Goal: Transaction & Acquisition: Purchase product/service

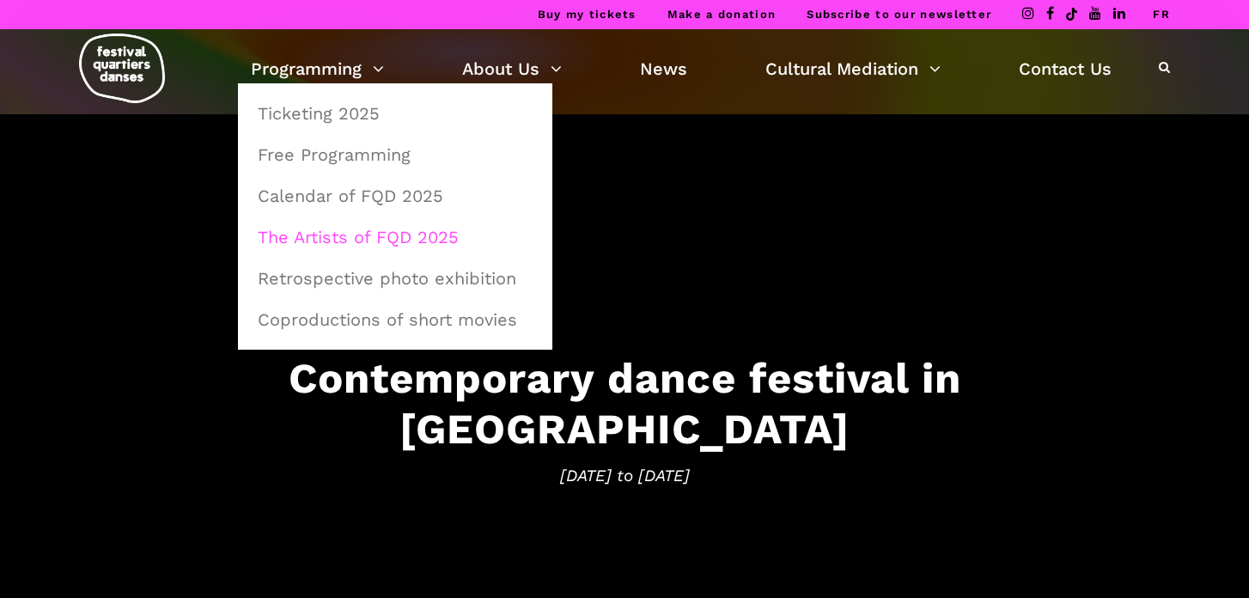
click at [308, 227] on link "The Artists of FQD 2025" at bounding box center [395, 237] width 296 height 40
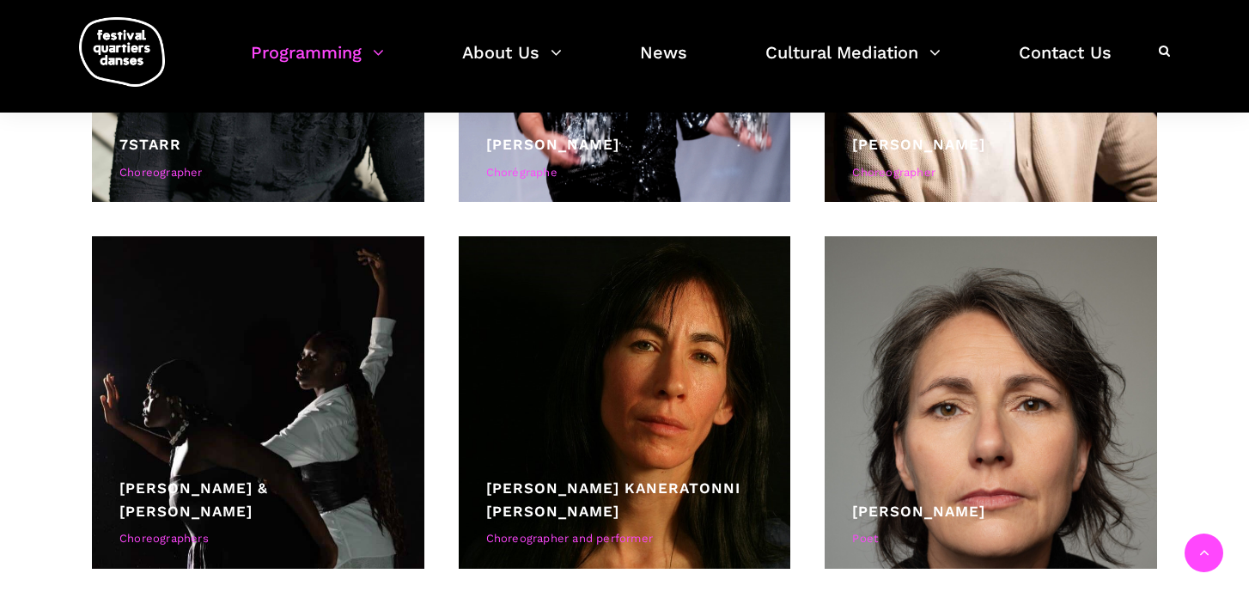
scroll to position [3757, 0]
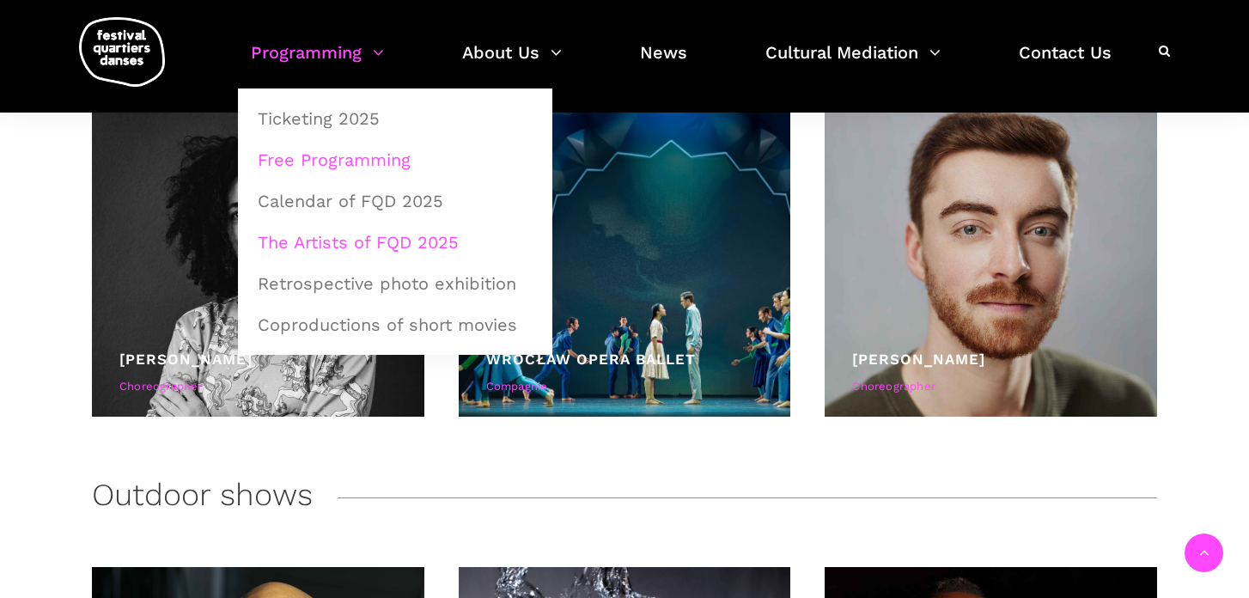
click at [372, 163] on link "Free Programming" at bounding box center [395, 160] width 296 height 40
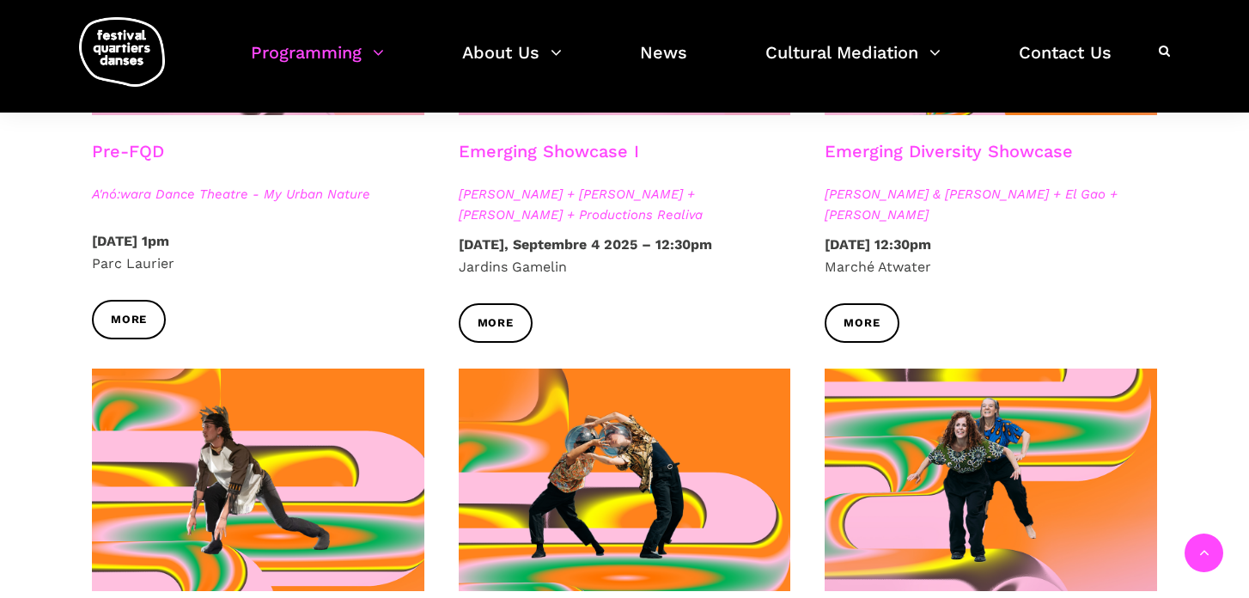
scroll to position [537, 0]
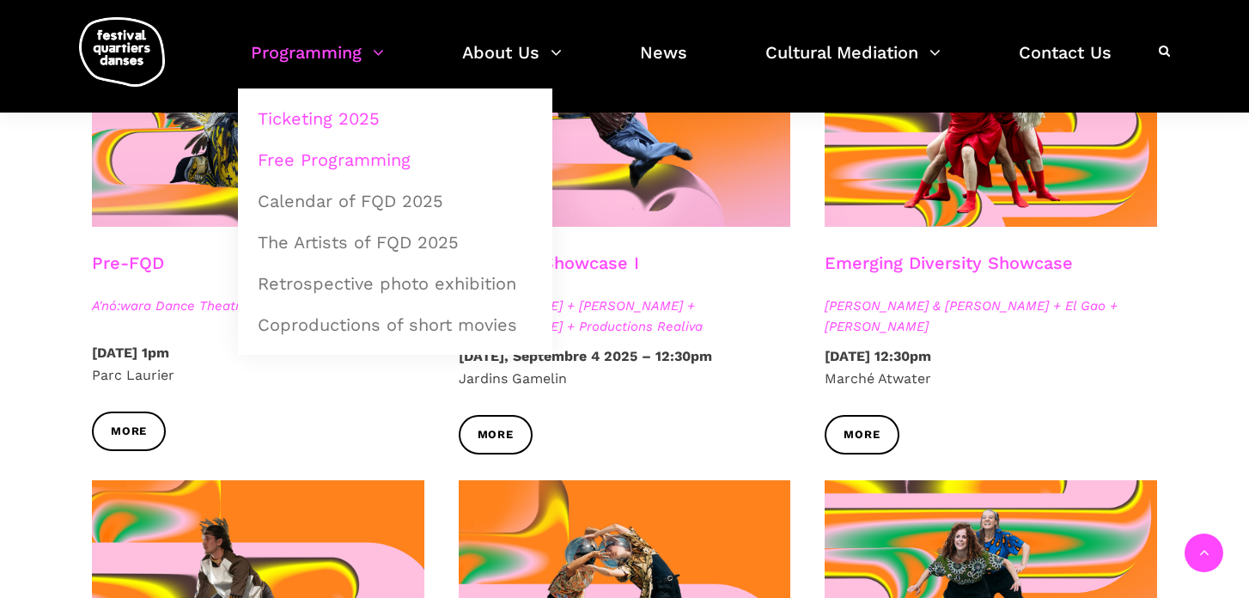
click at [315, 119] on link "Ticketing 2025" at bounding box center [395, 119] width 296 height 40
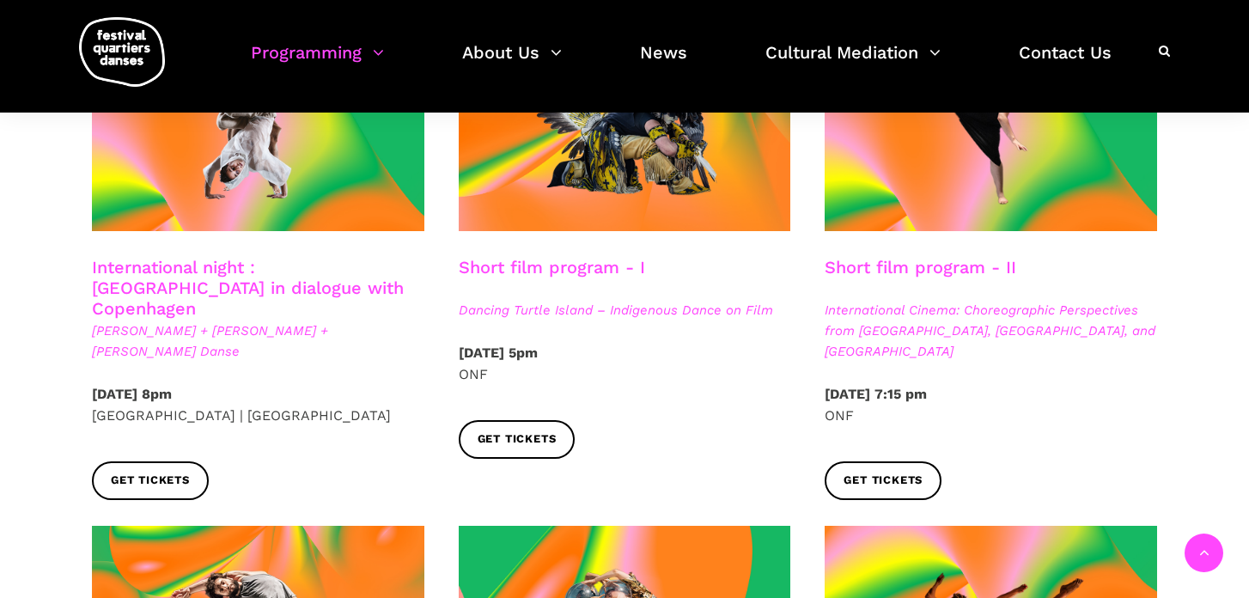
scroll to position [1033, 0]
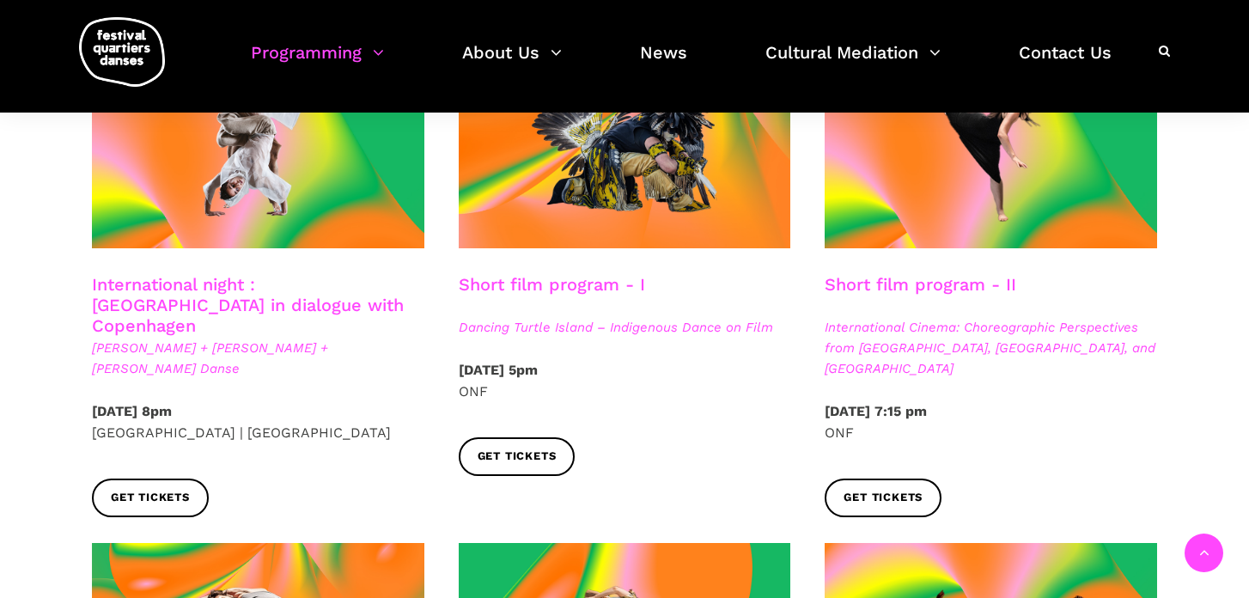
click at [122, 338] on span "Charles-Alexis Desgagnés + Lene Boel + Skeels Danse" at bounding box center [258, 358] width 333 height 41
click at [125, 278] on link "International night : Montreal in dialogue with Copenhagen" at bounding box center [248, 305] width 312 height 62
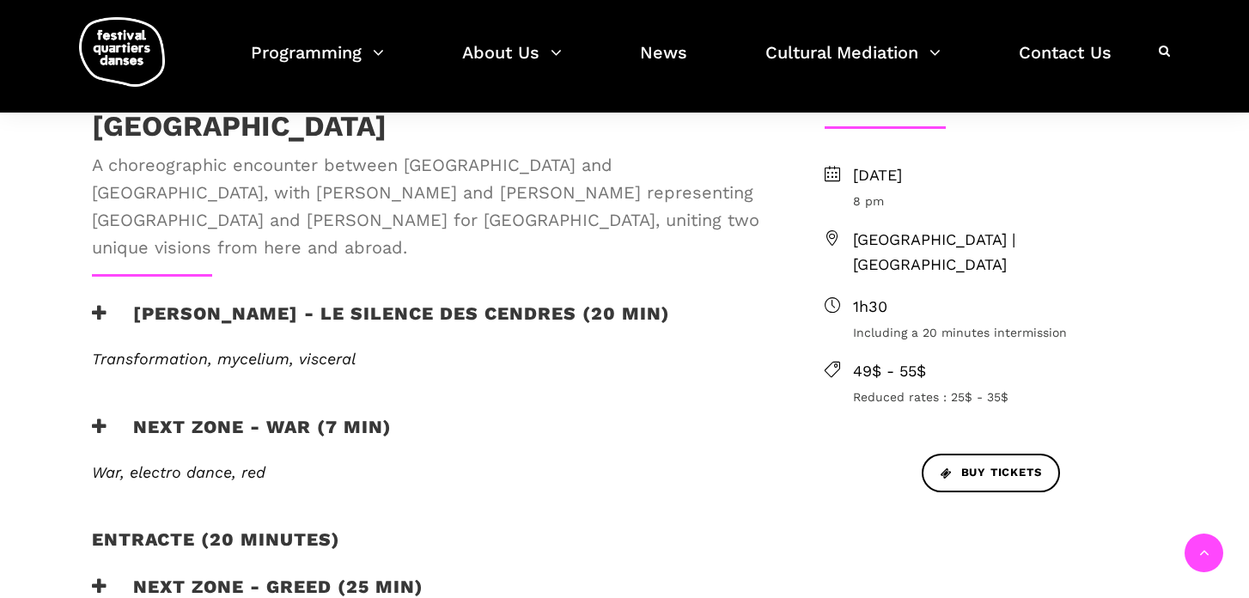
scroll to position [497, 0]
